Goal: Obtain resource: Download file/media

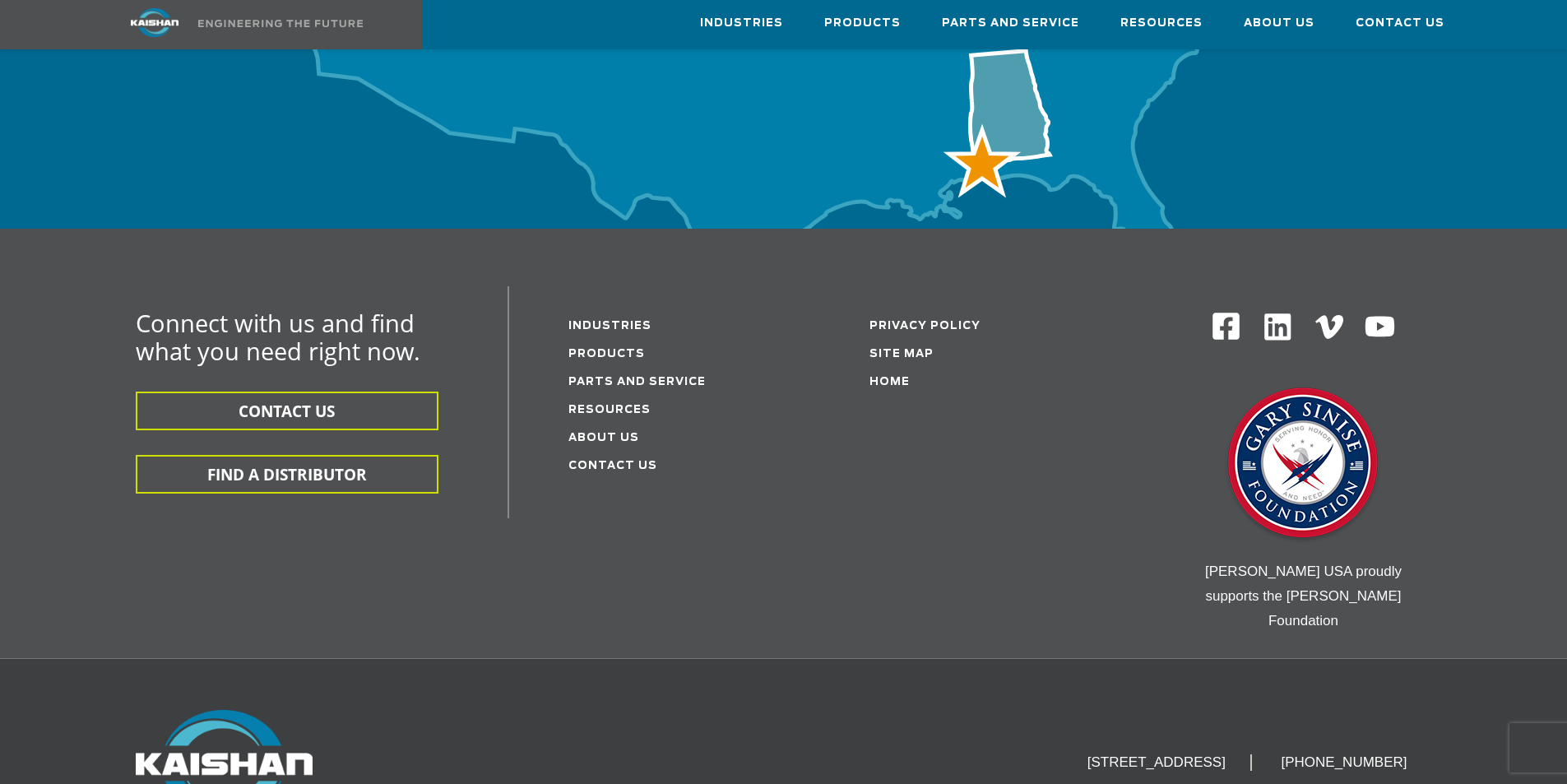
scroll to position [5409, 0]
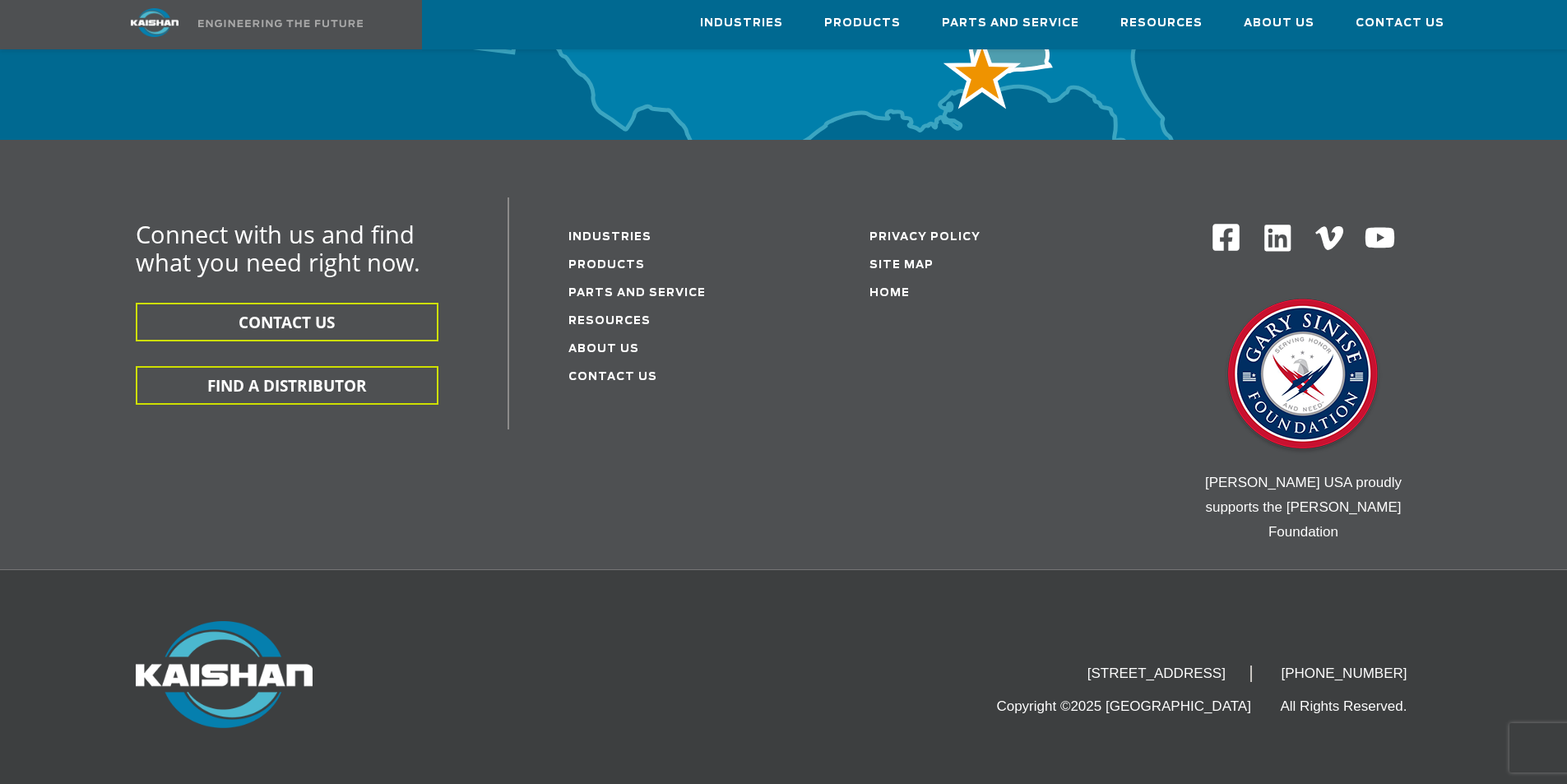
click at [605, 393] on div "Connect with us and find what you need right now. CONTACT US FIND A DISTRIBUTOR…" at bounding box center [784, 383] width 1382 height 371
click at [606, 316] on link "Resources" at bounding box center [609, 322] width 82 height 11
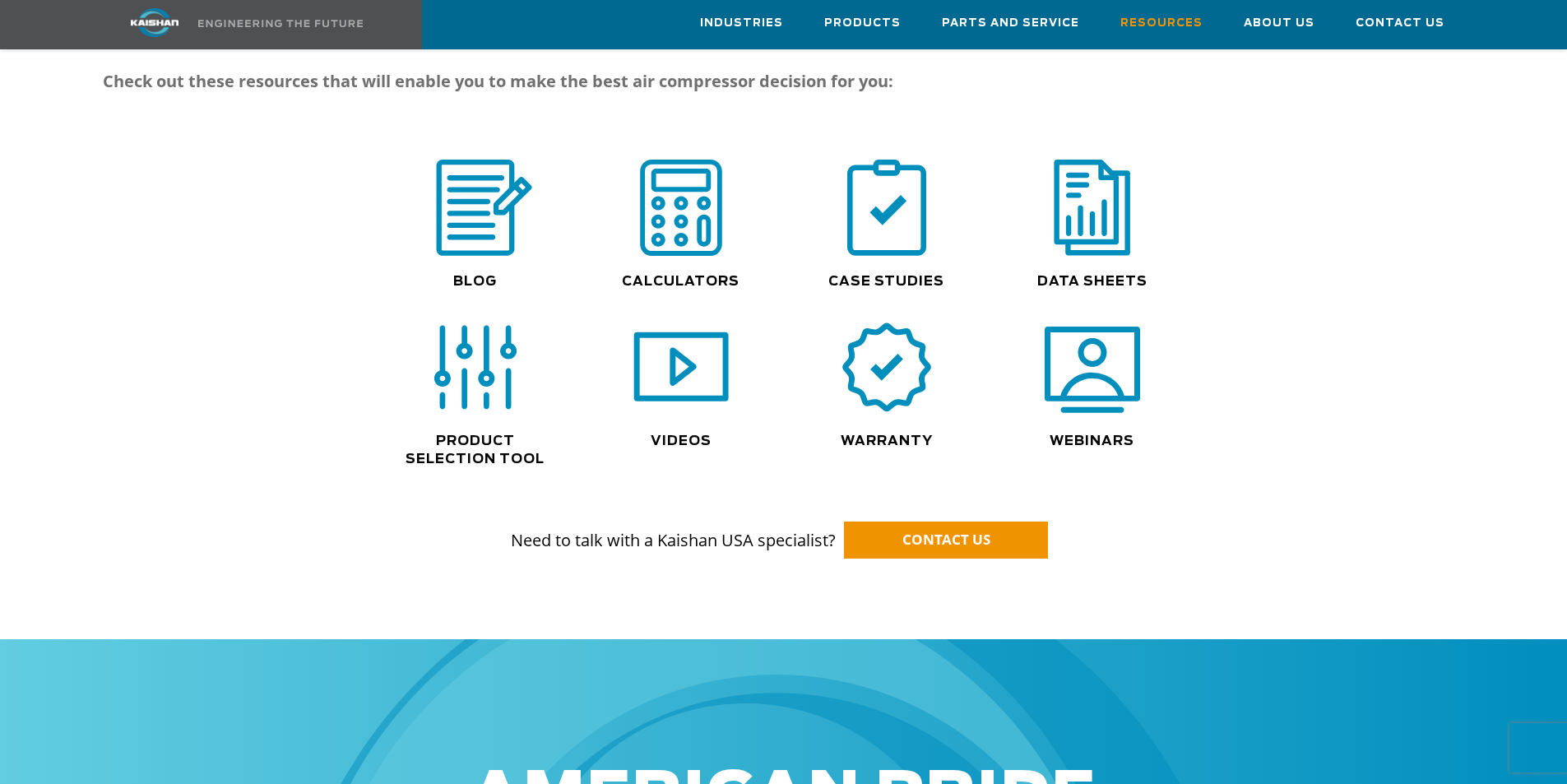
scroll to position [1069, 0]
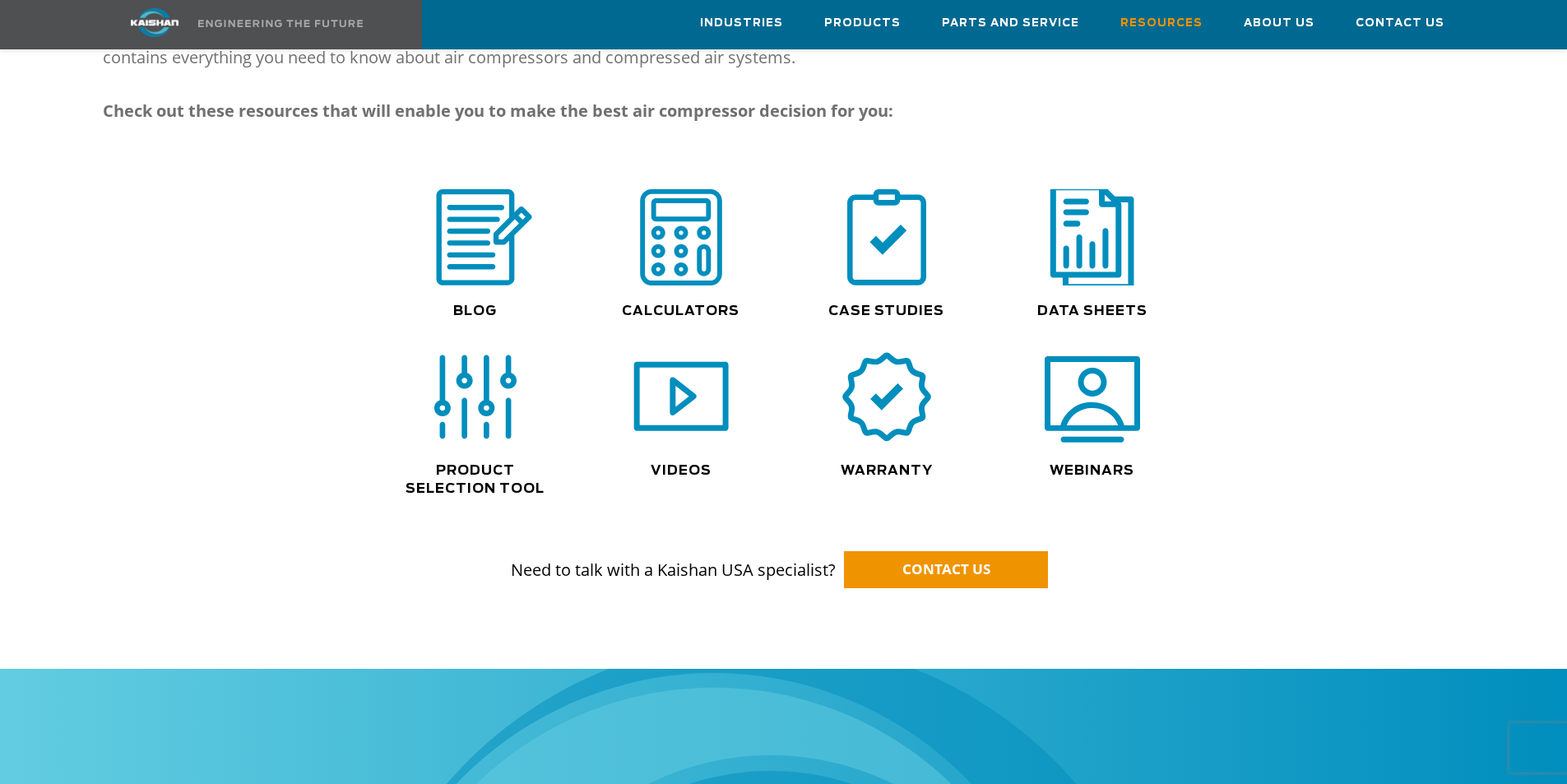
click at [1074, 234] on img at bounding box center [1092, 236] width 106 height 106
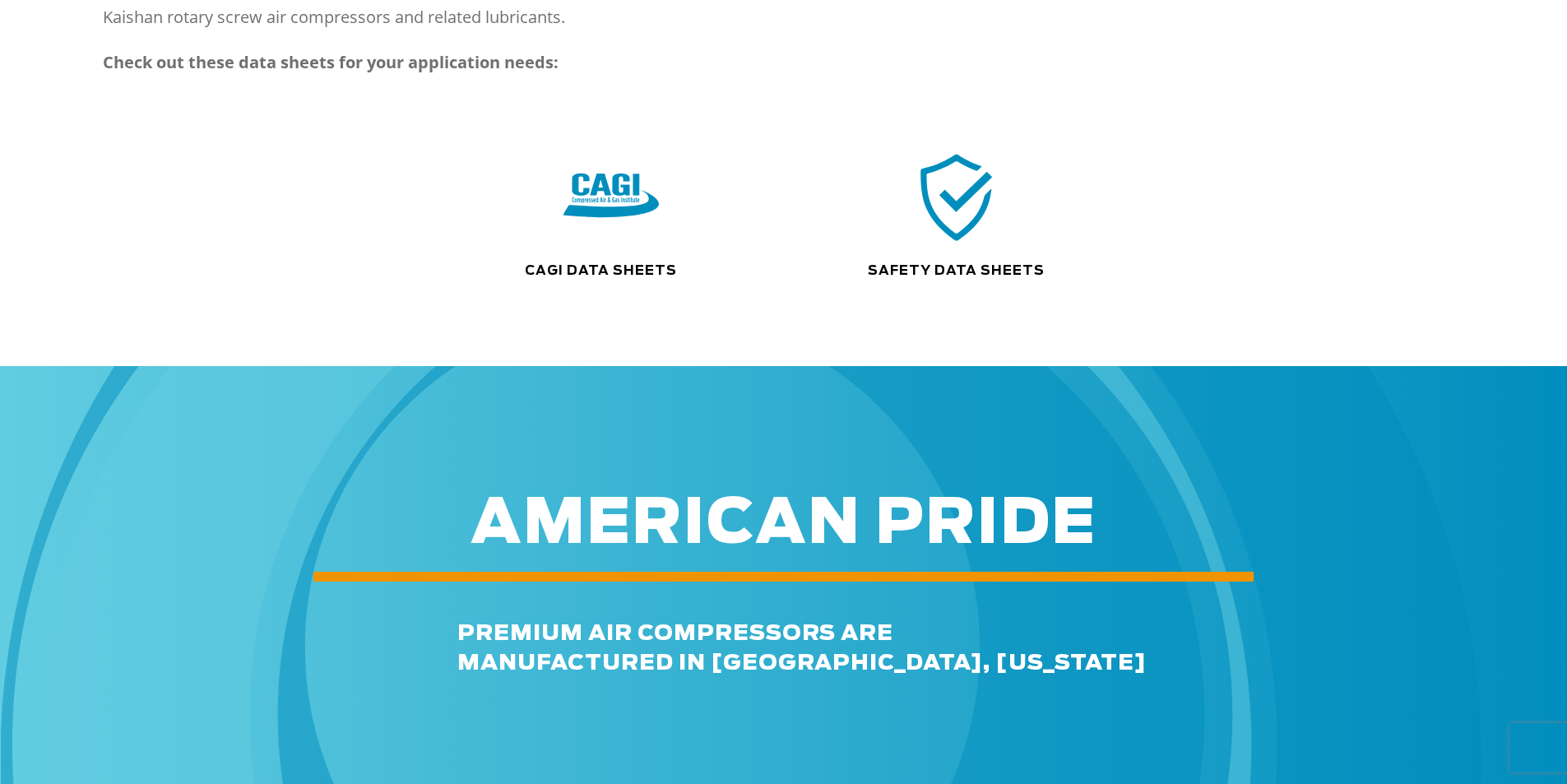
scroll to position [411, 0]
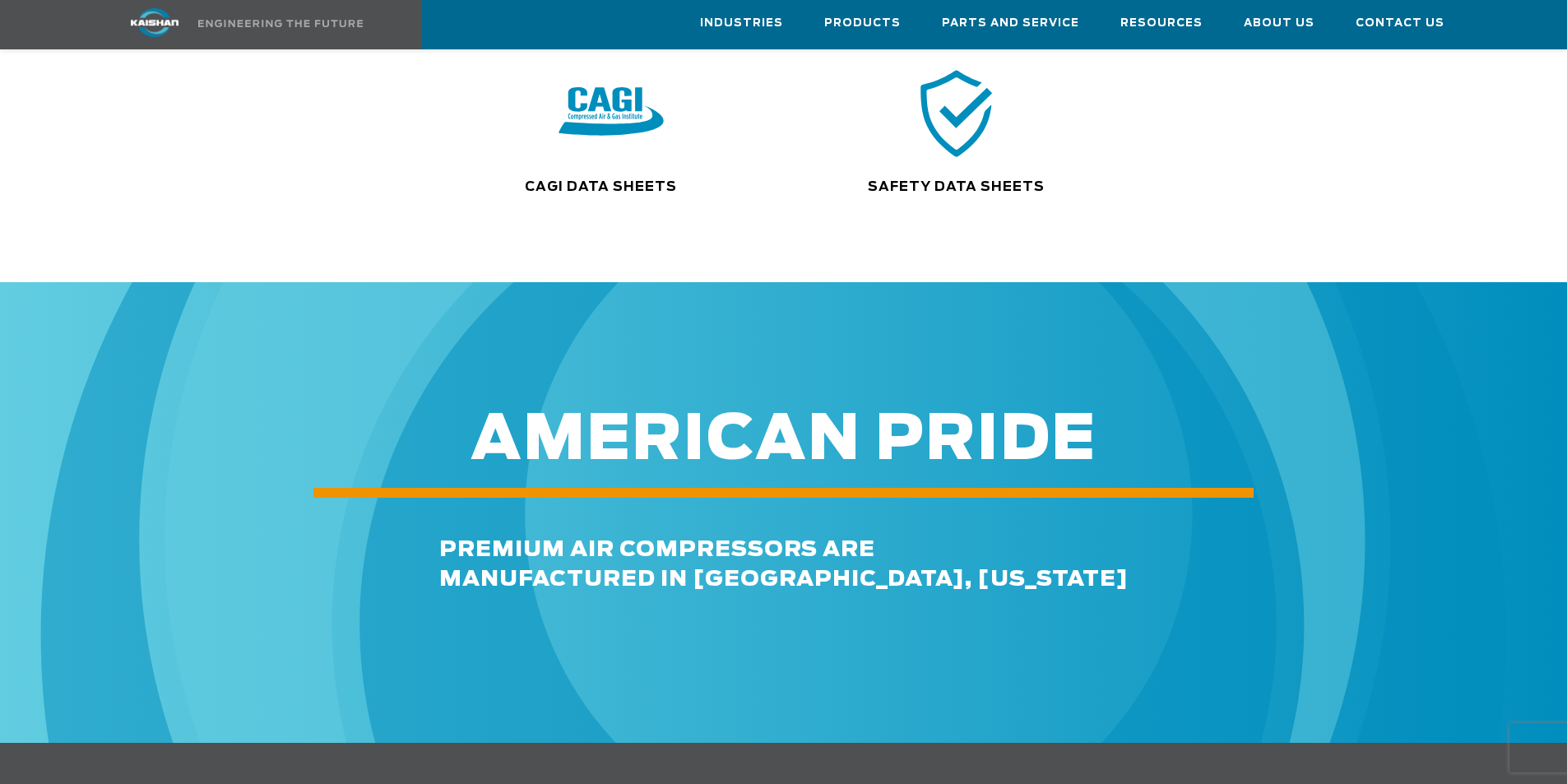
click at [578, 103] on img at bounding box center [611, 112] width 106 height 106
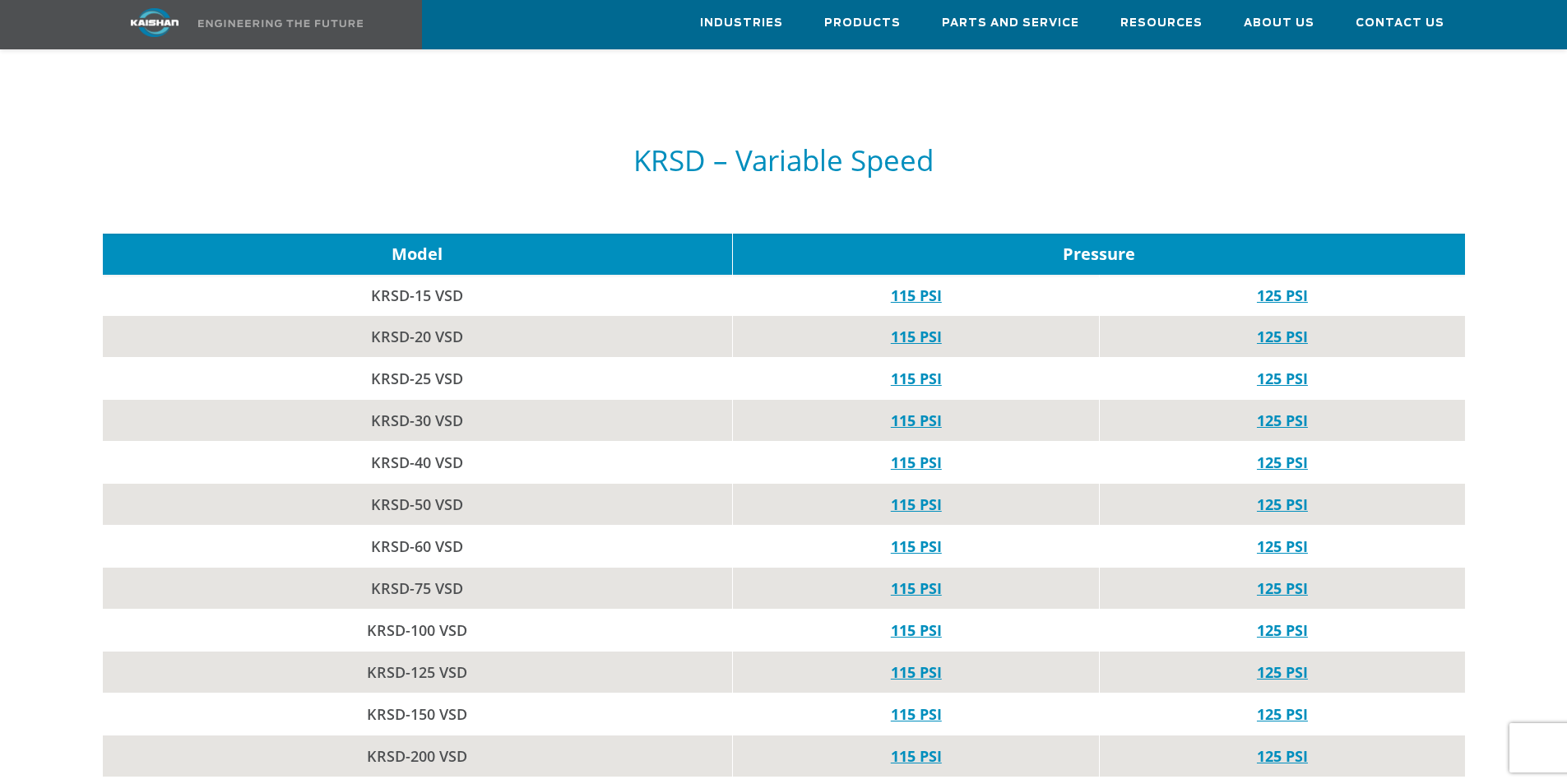
scroll to position [2384, 0]
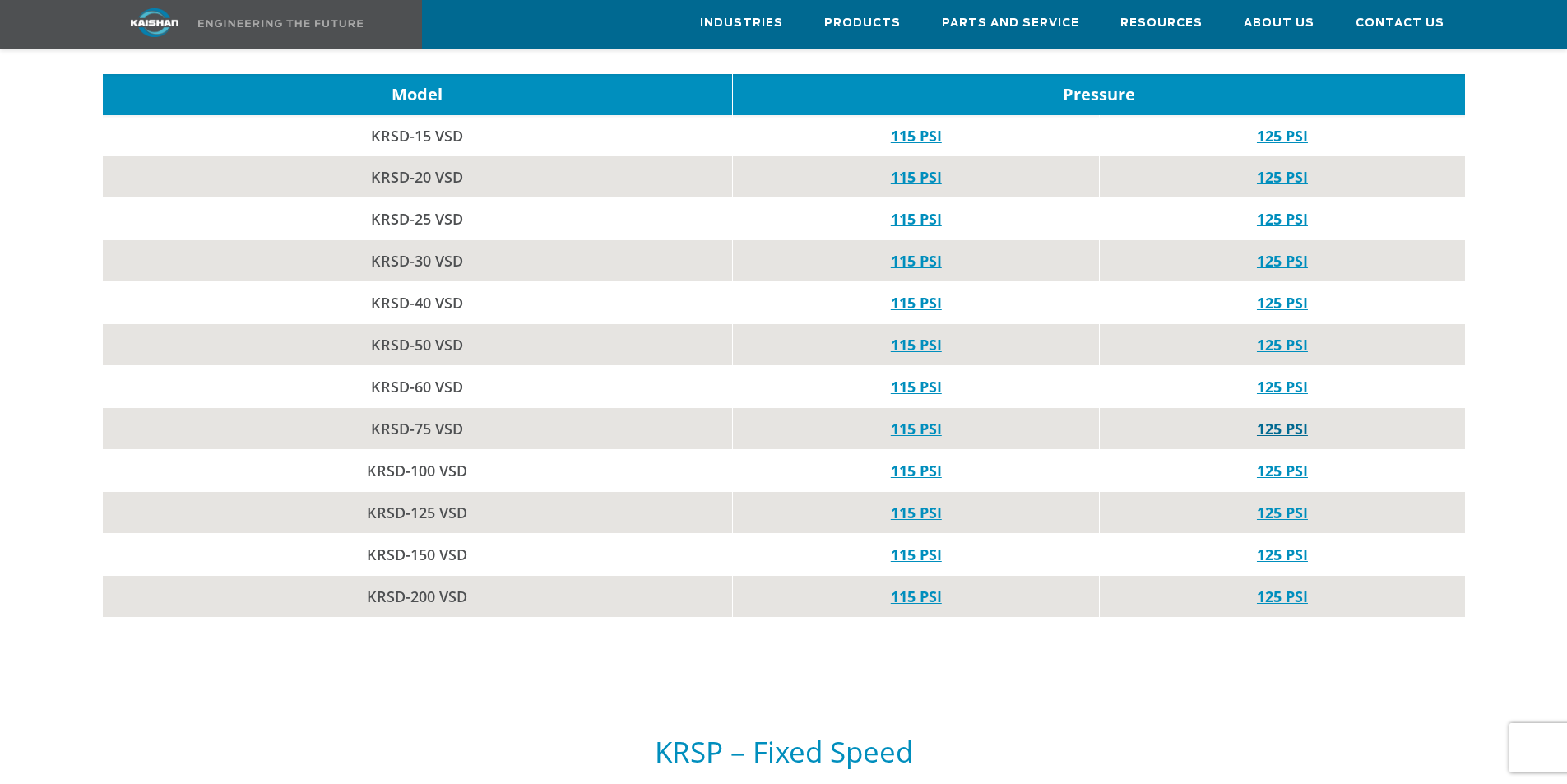
click at [1294, 418] on link "125 PSI" at bounding box center [1282, 427] width 51 height 19
